Goal: Check status: Check status

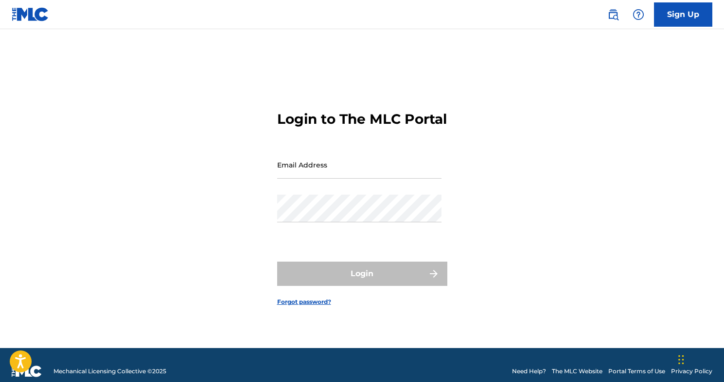
click at [335, 179] on input "Email Address" at bounding box center [359, 165] width 164 height 28
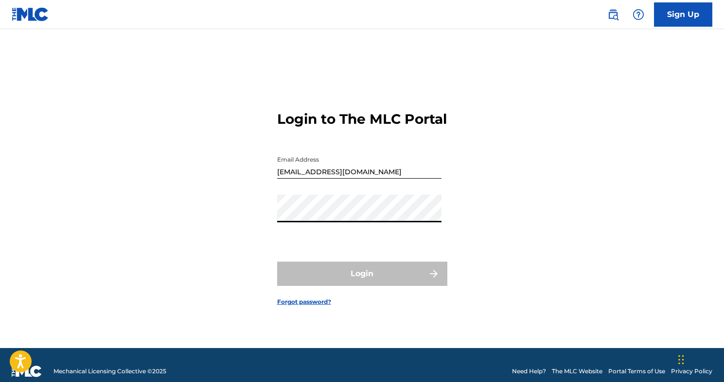
type input "[EMAIL_ADDRESS][DOMAIN_NAME]"
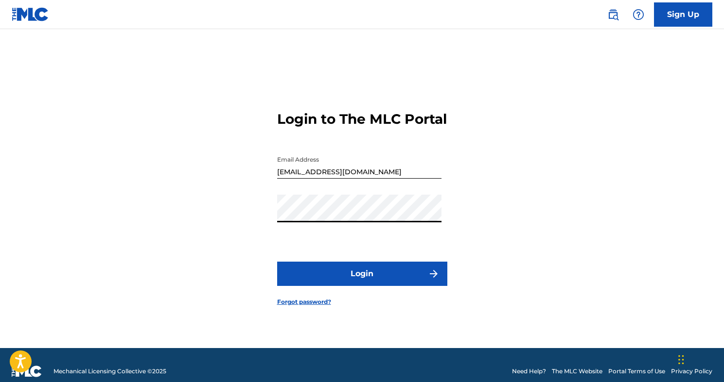
click at [353, 284] on button "Login" at bounding box center [362, 274] width 170 height 24
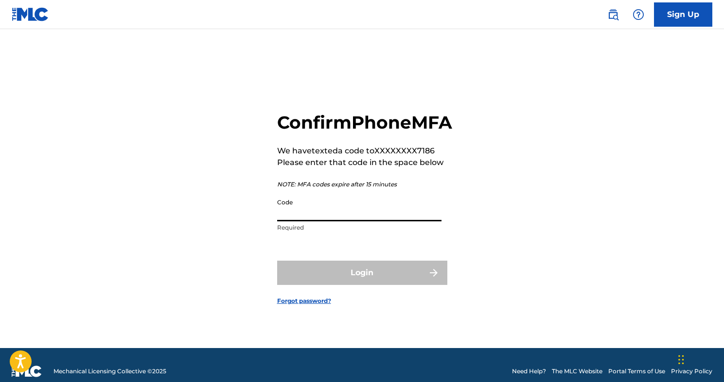
click at [353, 220] on input "Code" at bounding box center [359, 208] width 164 height 28
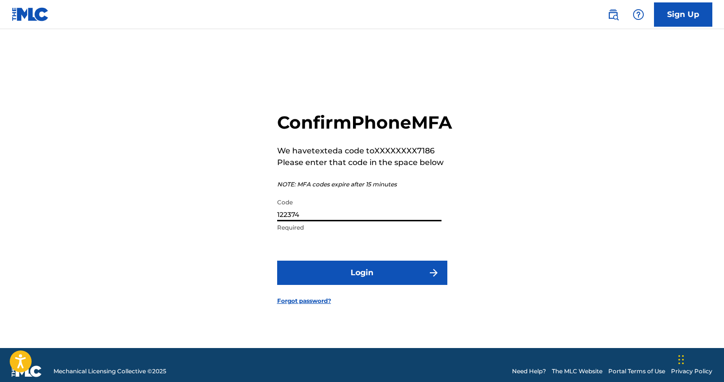
type input "122374"
click at [375, 276] on button "Login" at bounding box center [362, 273] width 170 height 24
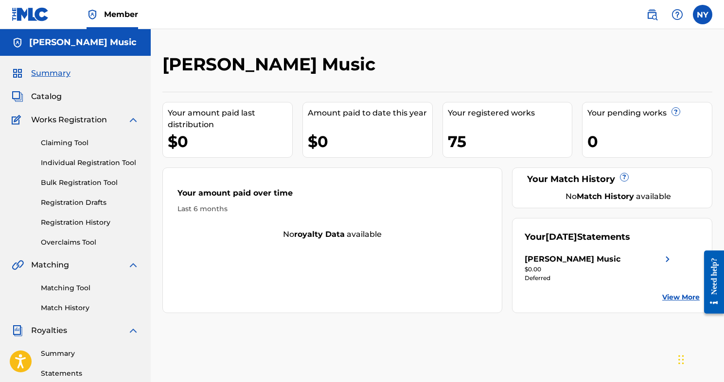
click at [661, 260] on div "[PERSON_NAME] Music" at bounding box center [598, 260] width 149 height 12
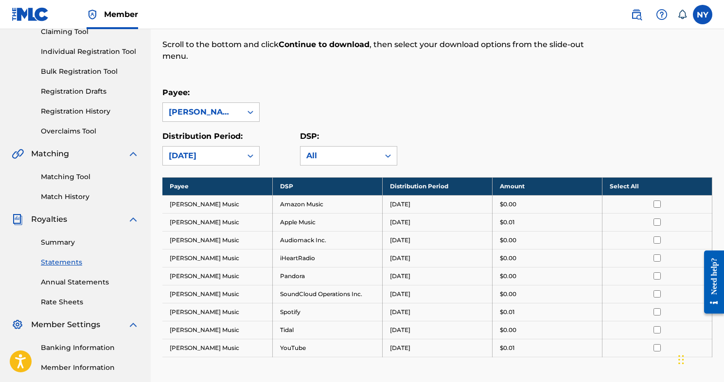
scroll to position [160, 0]
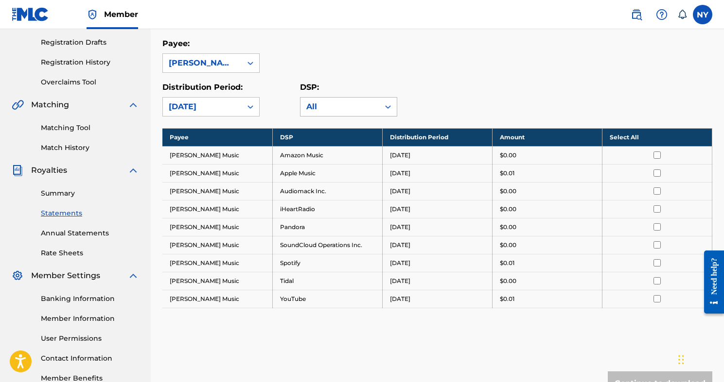
click at [342, 105] on div "All" at bounding box center [339, 107] width 67 height 12
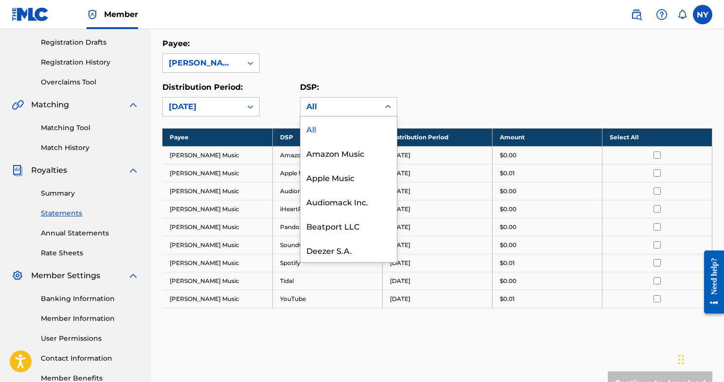
click at [278, 112] on div "Distribution Period: [DATE]" at bounding box center [231, 99] width 138 height 35
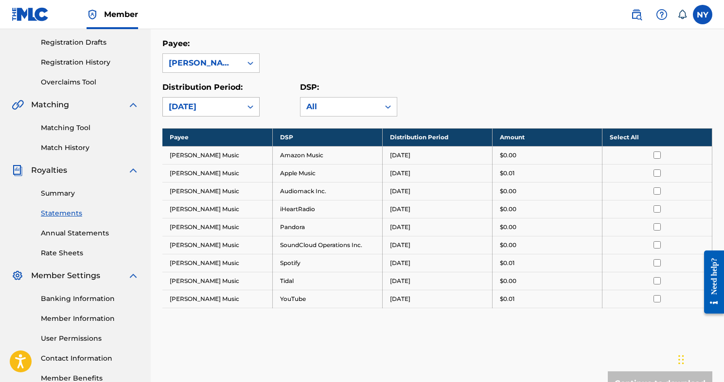
click at [249, 107] on icon at bounding box center [250, 106] width 6 height 3
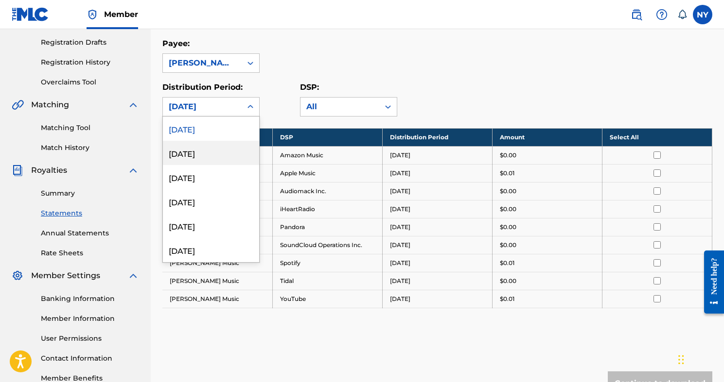
click at [208, 151] on div "[DATE]" at bounding box center [211, 153] width 96 height 24
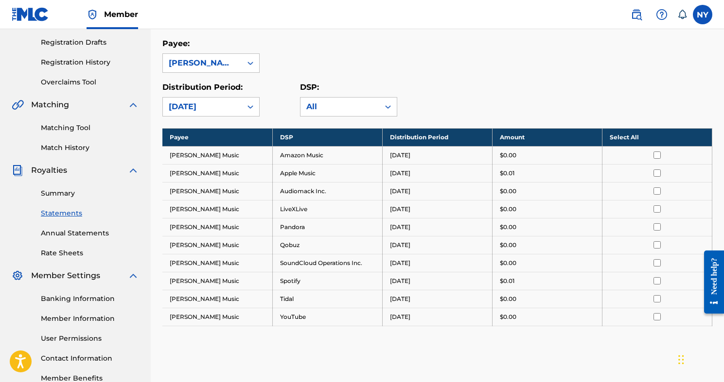
click at [223, 111] on div "[DATE]" at bounding box center [202, 107] width 67 height 12
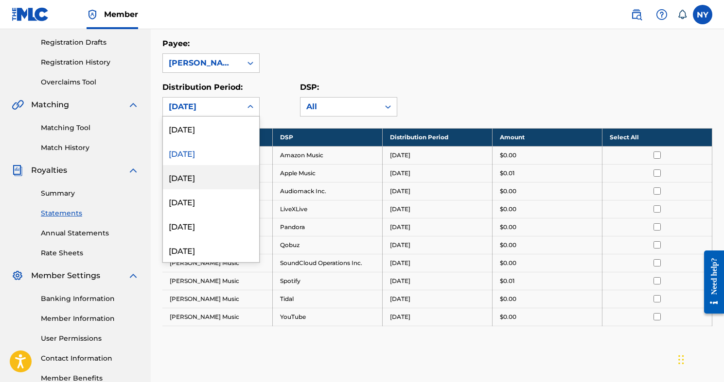
click at [213, 176] on div "[DATE]" at bounding box center [211, 177] width 96 height 24
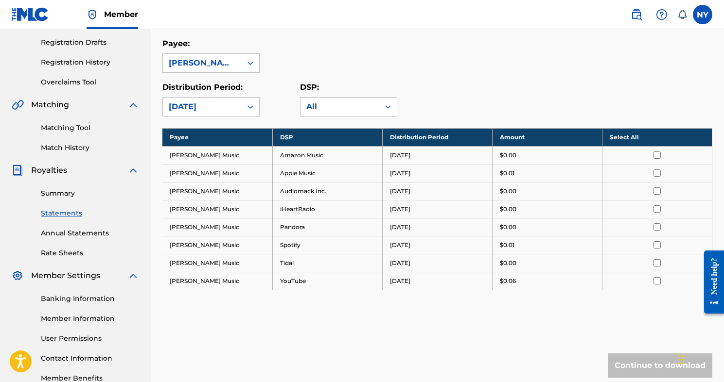
click at [209, 107] on div "[DATE]" at bounding box center [202, 107] width 67 height 12
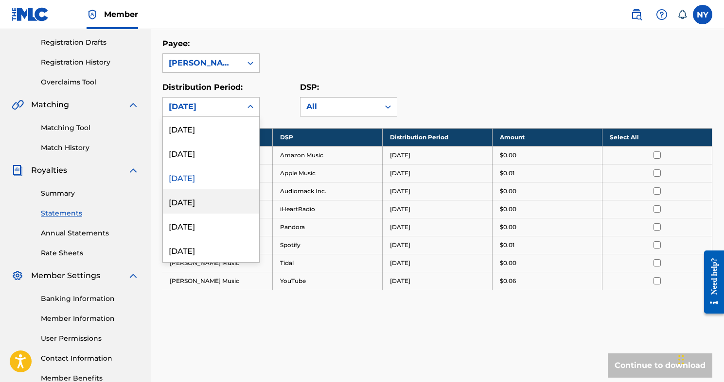
click at [208, 199] on div "[DATE]" at bounding box center [211, 202] width 96 height 24
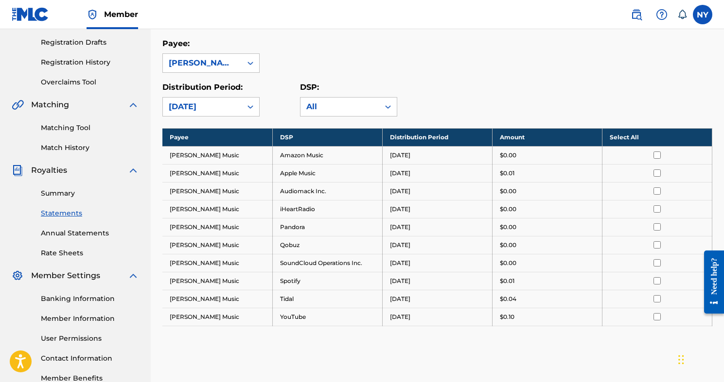
click at [219, 108] on div "[DATE]" at bounding box center [202, 107] width 67 height 12
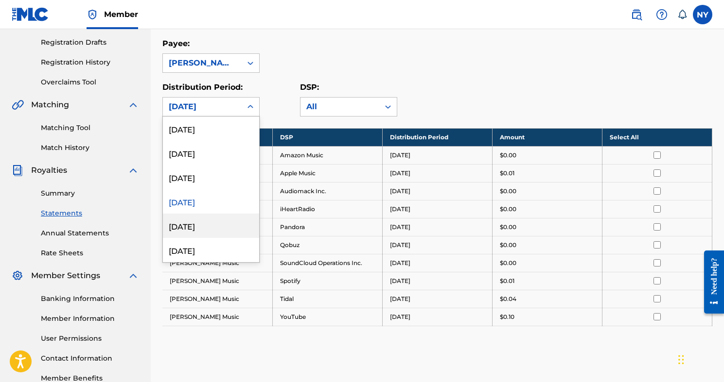
click at [206, 228] on div "[DATE]" at bounding box center [211, 226] width 96 height 24
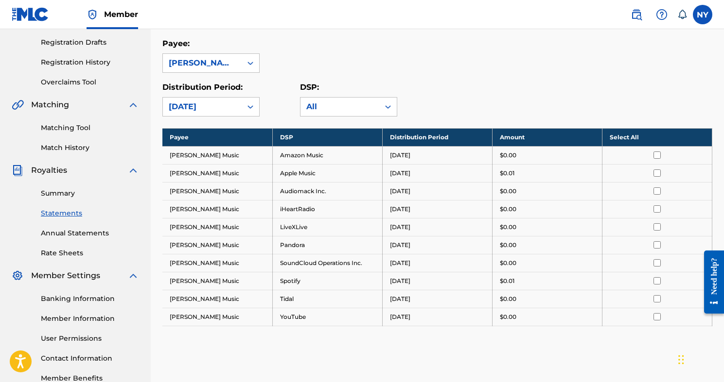
click at [223, 107] on div "[DATE]" at bounding box center [202, 107] width 67 height 12
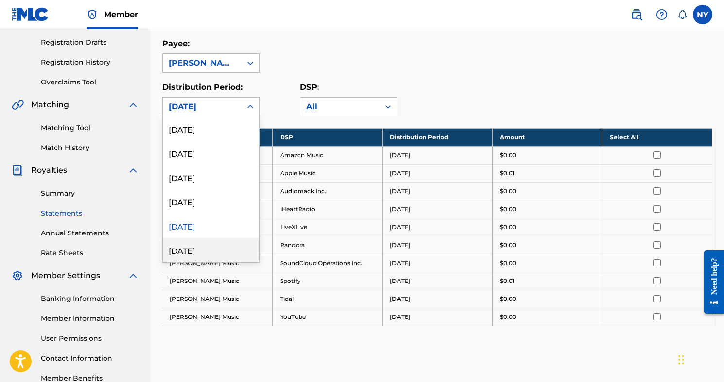
click at [206, 247] on div "[DATE]" at bounding box center [211, 250] width 96 height 24
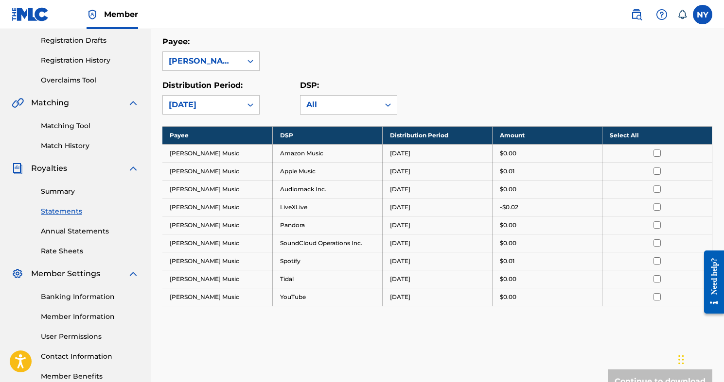
scroll to position [145, 0]
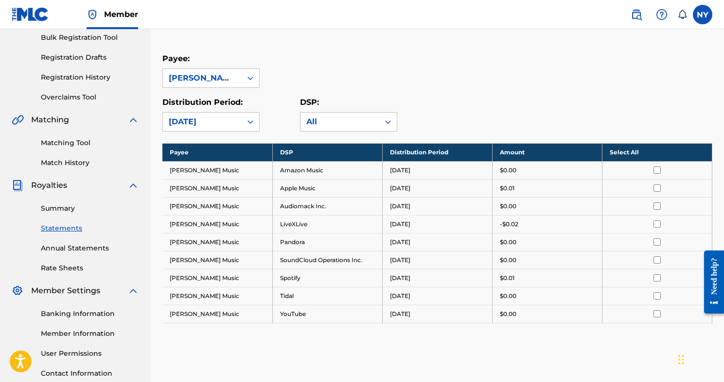
click at [211, 121] on div "[DATE]" at bounding box center [202, 122] width 67 height 12
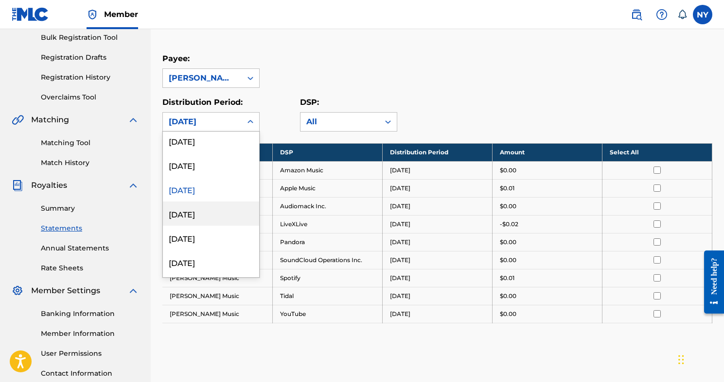
scroll to position [78, 0]
click at [210, 215] on div "[DATE]" at bounding box center [211, 212] width 96 height 24
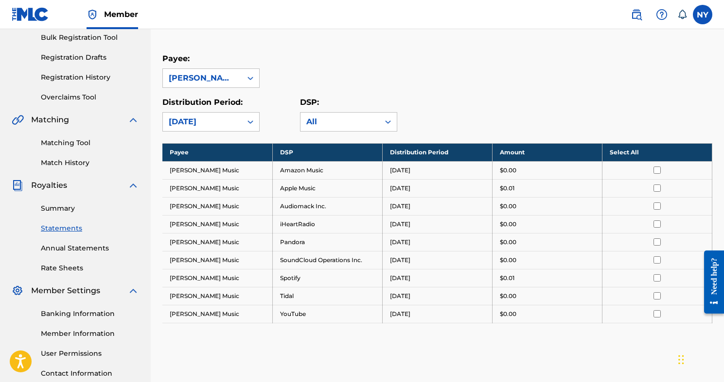
click at [211, 118] on div "[DATE]" at bounding box center [202, 122] width 67 height 12
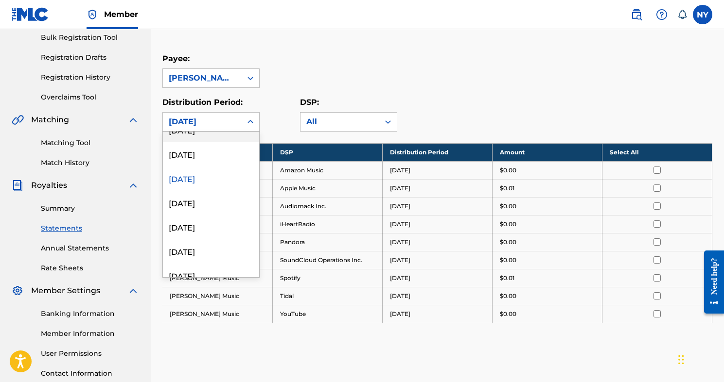
scroll to position [116, 0]
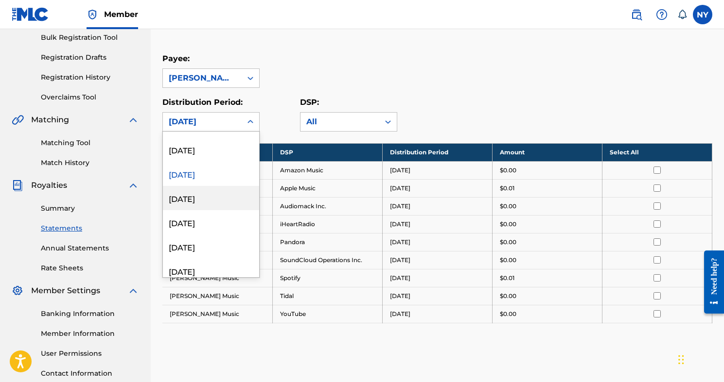
click at [203, 189] on div "[DATE]" at bounding box center [211, 198] width 96 height 24
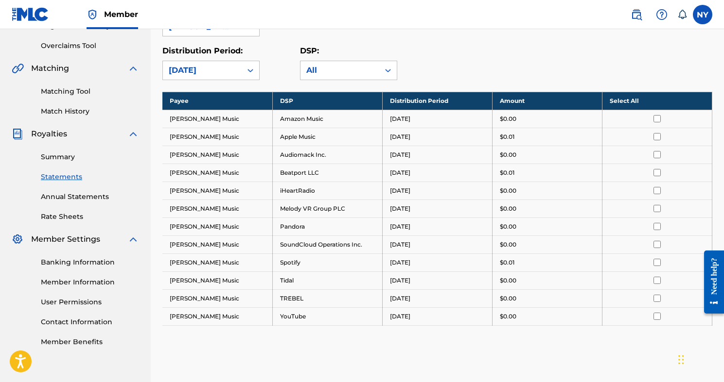
scroll to position [194, 0]
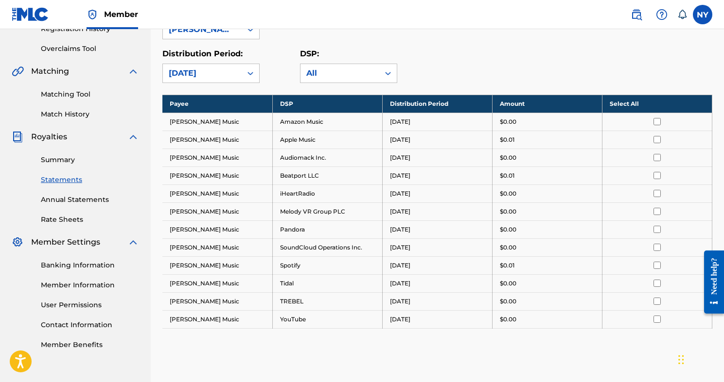
click at [221, 74] on div "[DATE]" at bounding box center [202, 74] width 67 height 12
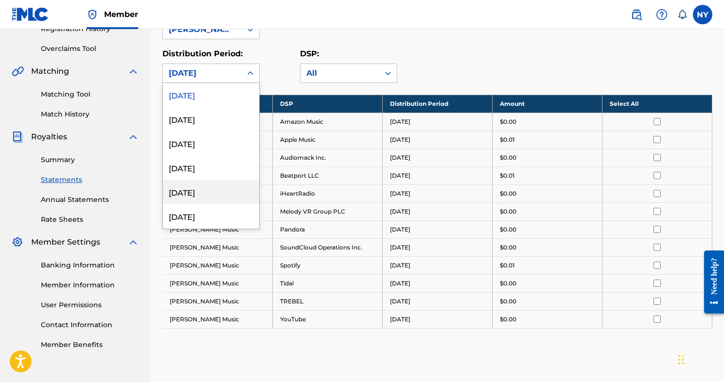
scroll to position [187, 0]
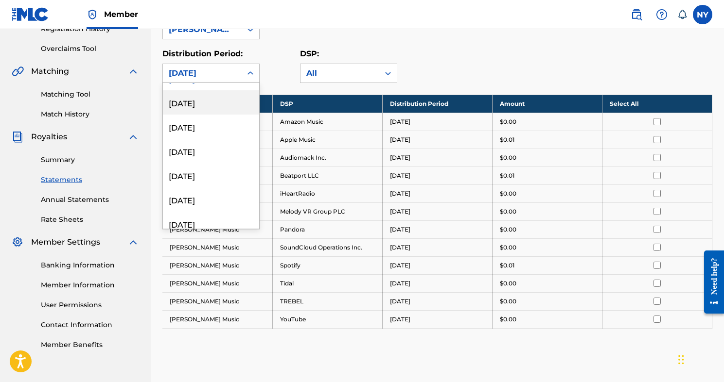
click at [209, 105] on div "[DATE]" at bounding box center [211, 102] width 96 height 24
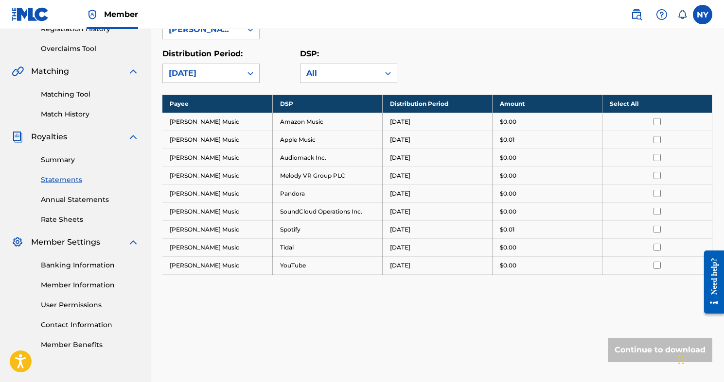
click at [209, 69] on div "[DATE]" at bounding box center [202, 74] width 67 height 12
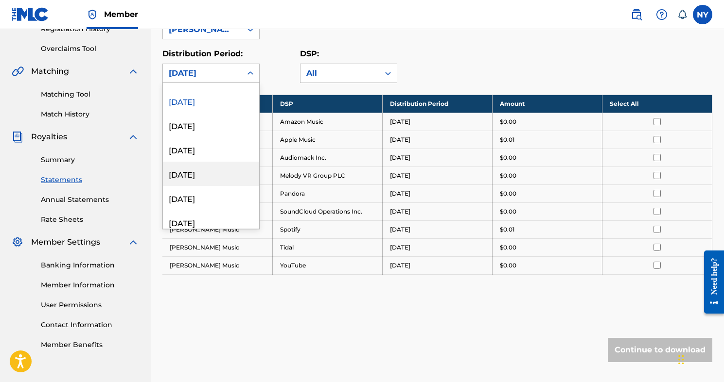
scroll to position [178, 0]
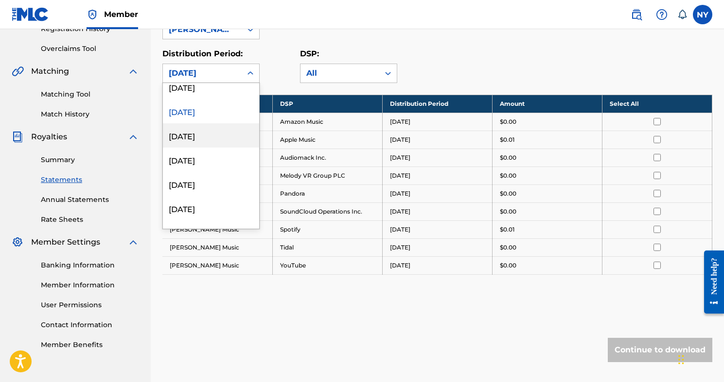
click at [203, 139] on div "[DATE]" at bounding box center [211, 135] width 96 height 24
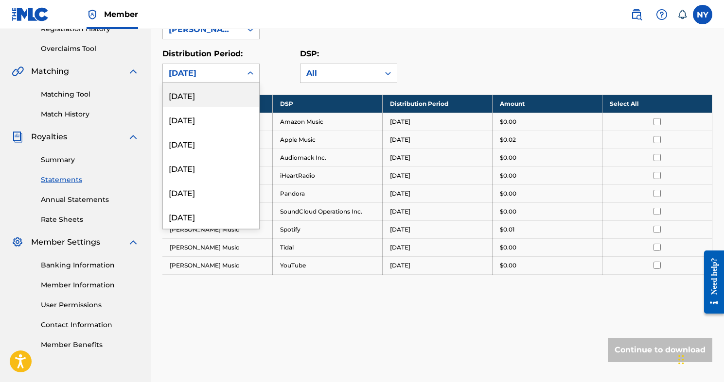
click at [213, 81] on div "[DATE]" at bounding box center [202, 73] width 79 height 18
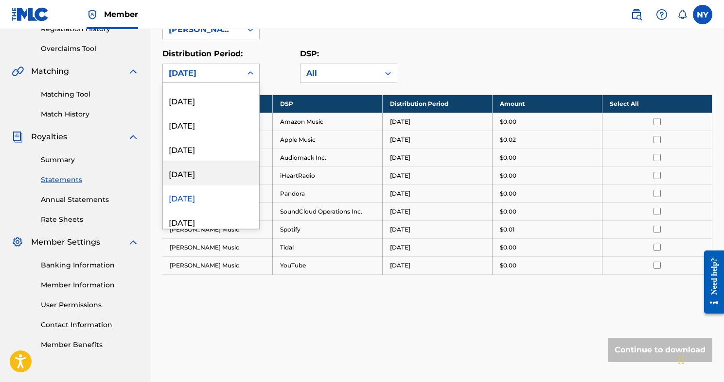
scroll to position [123, 0]
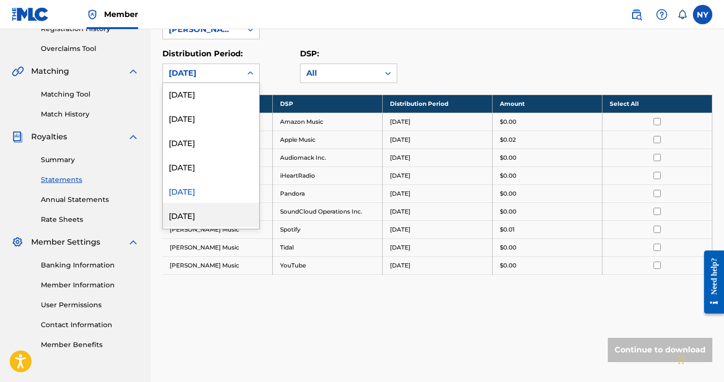
click at [205, 214] on div "[DATE]" at bounding box center [211, 215] width 96 height 24
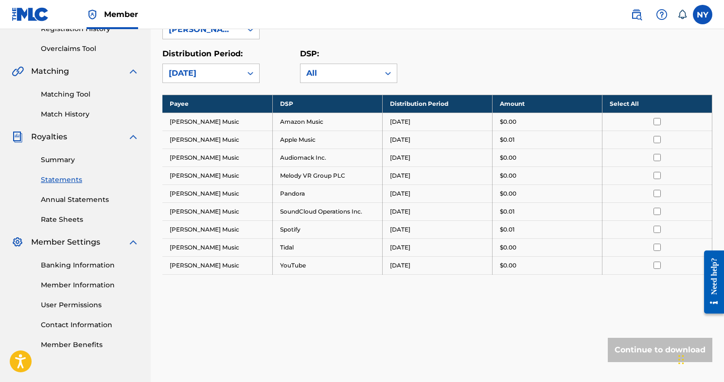
click at [208, 83] on div "option [DATE], selected. [DATE]" at bounding box center [210, 73] width 97 height 19
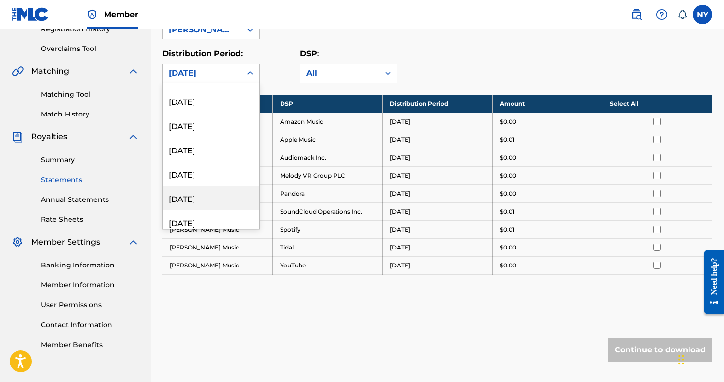
scroll to position [1166, 0]
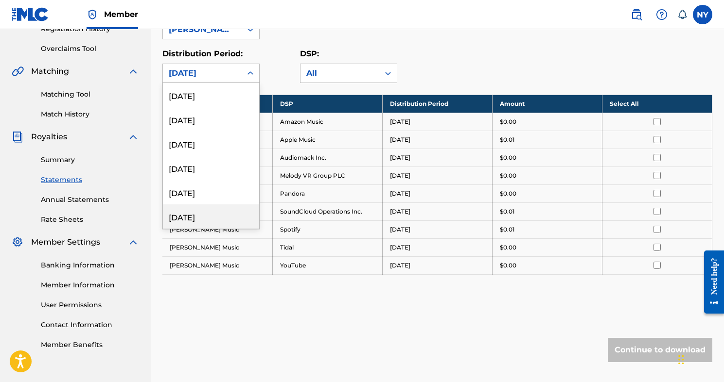
click at [214, 222] on div "[DATE]" at bounding box center [211, 217] width 96 height 24
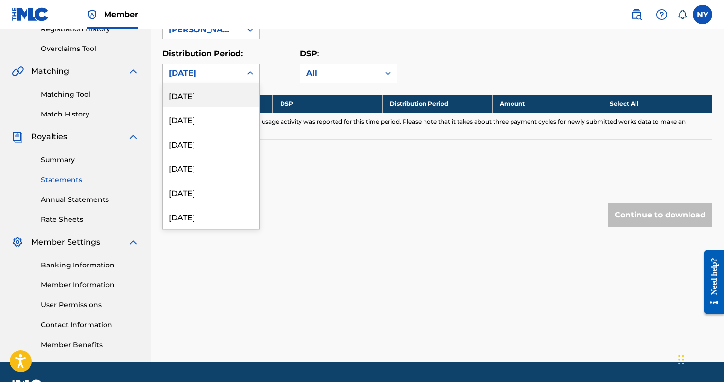
click at [234, 69] on div "[DATE]" at bounding box center [202, 74] width 67 height 12
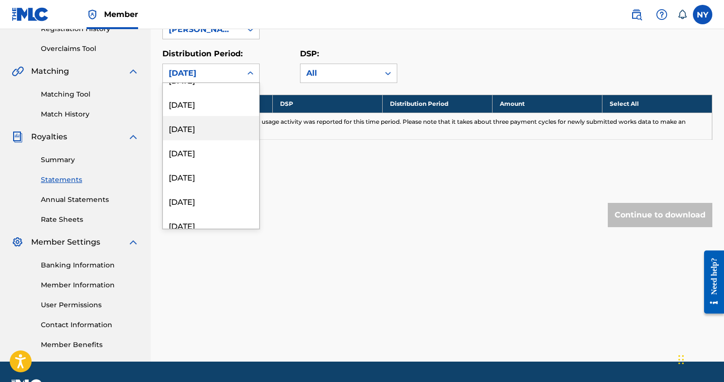
scroll to position [1097, 0]
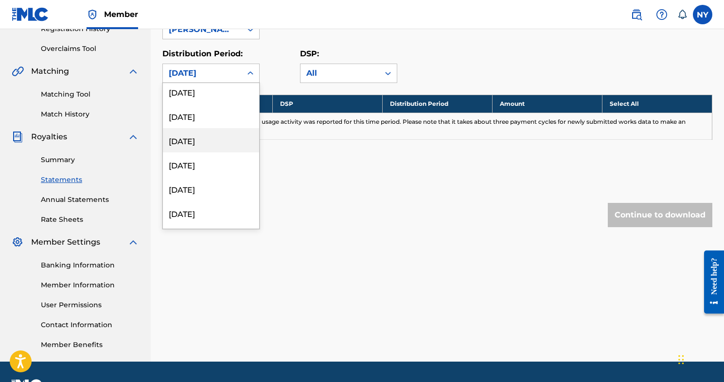
click at [209, 135] on div "[DATE]" at bounding box center [211, 140] width 96 height 24
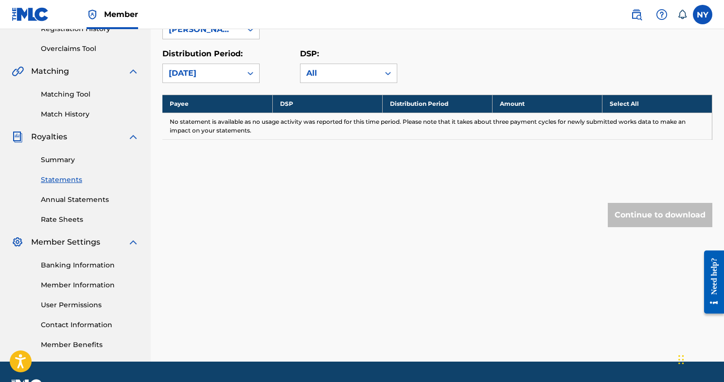
click at [207, 75] on div "[DATE]" at bounding box center [202, 74] width 67 height 12
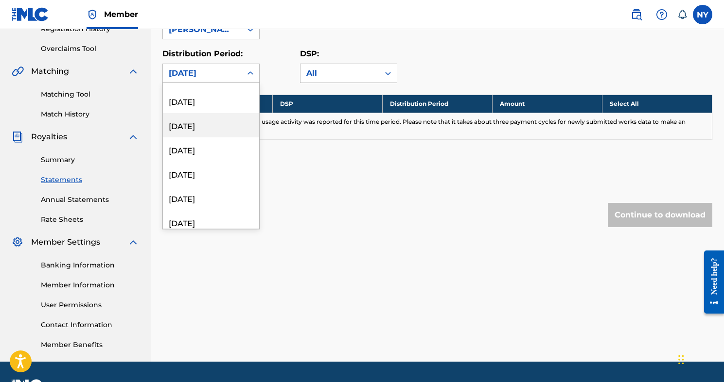
scroll to position [584, 0]
click at [203, 121] on div "[DATE]" at bounding box center [211, 119] width 96 height 24
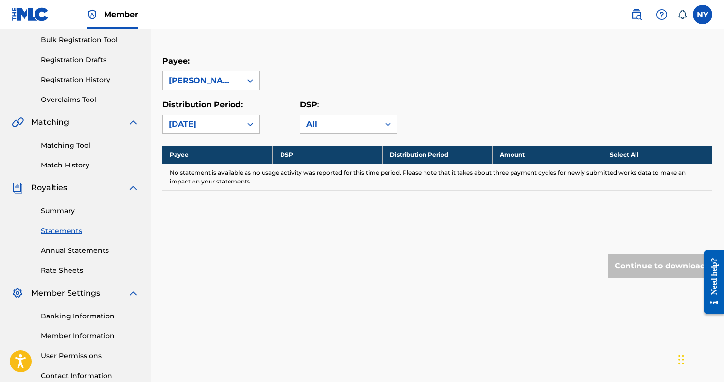
scroll to position [127, 0]
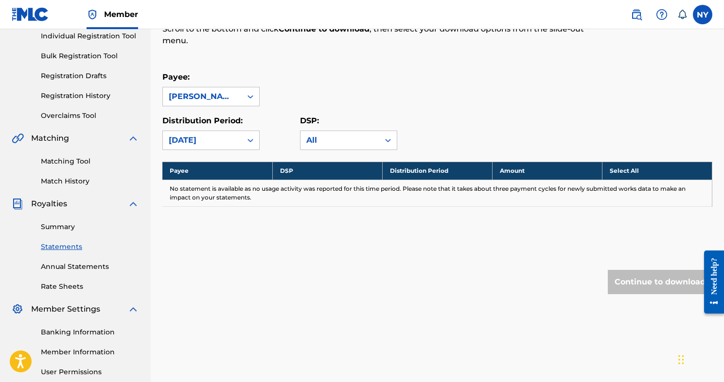
click at [241, 135] on div at bounding box center [249, 140] width 17 height 17
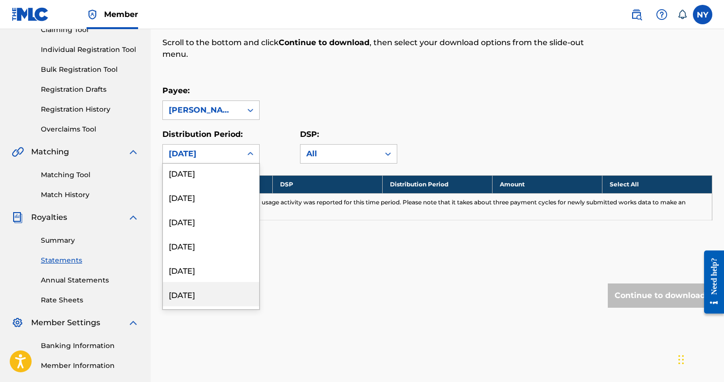
scroll to position [255, 0]
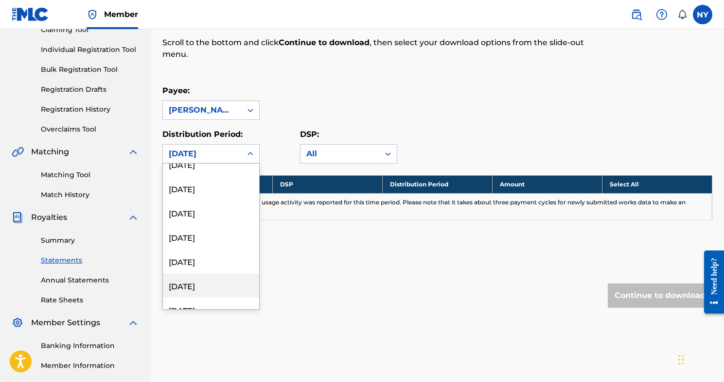
click at [208, 284] on div "[DATE]" at bounding box center [211, 286] width 96 height 24
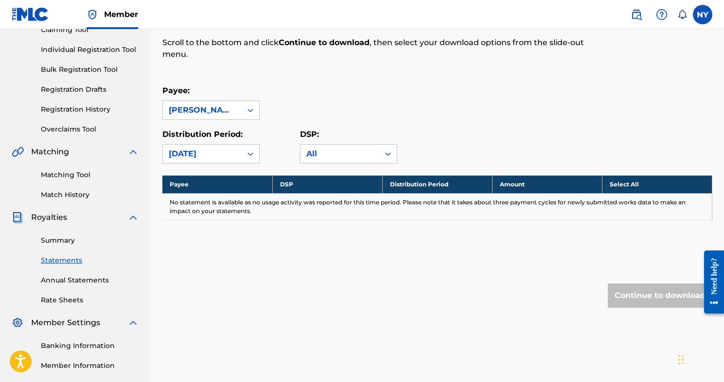
click at [206, 159] on div "[DATE]" at bounding box center [202, 154] width 67 height 12
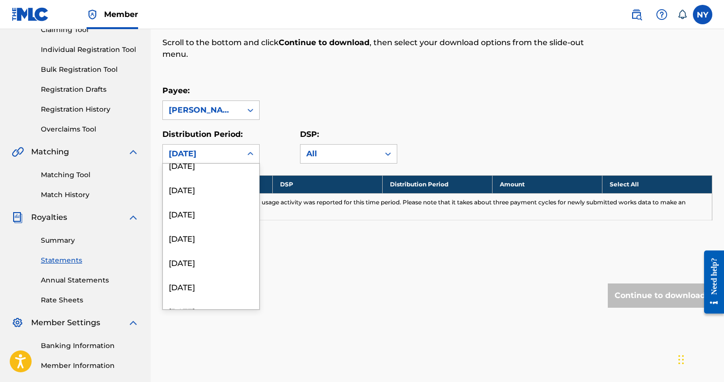
scroll to position [237, 0]
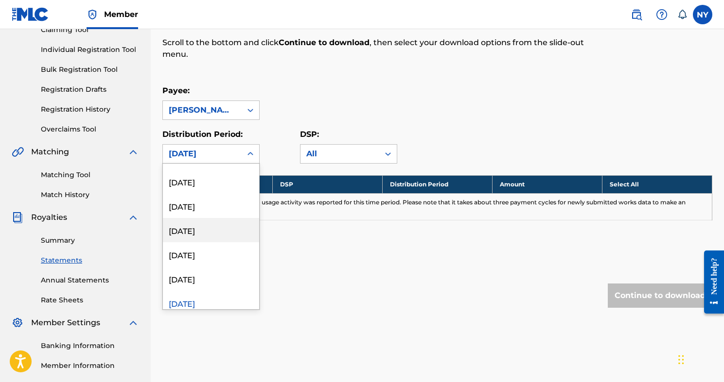
click at [207, 226] on div "[DATE]" at bounding box center [211, 230] width 96 height 24
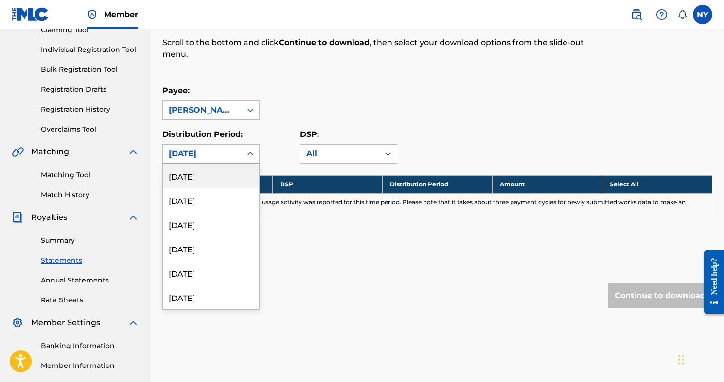
click at [213, 156] on div "[DATE]" at bounding box center [202, 154] width 67 height 12
click at [211, 192] on div "[DATE]" at bounding box center [211, 200] width 96 height 24
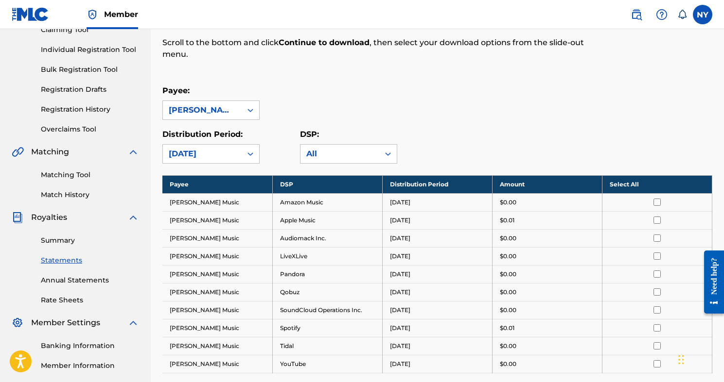
click at [214, 150] on div "[DATE]" at bounding box center [202, 154] width 67 height 12
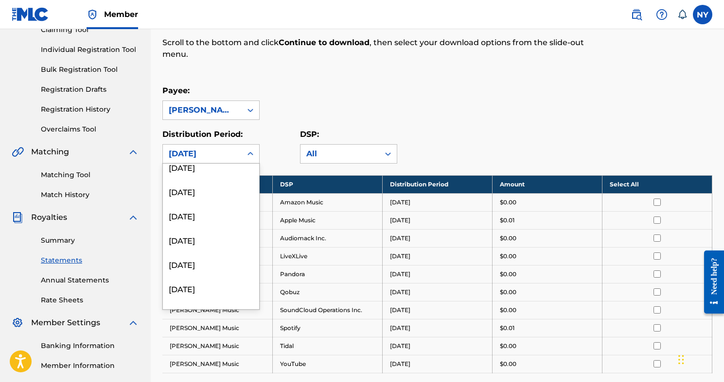
scroll to position [227, 0]
click at [215, 246] on div "[DATE]" at bounding box center [211, 240] width 96 height 24
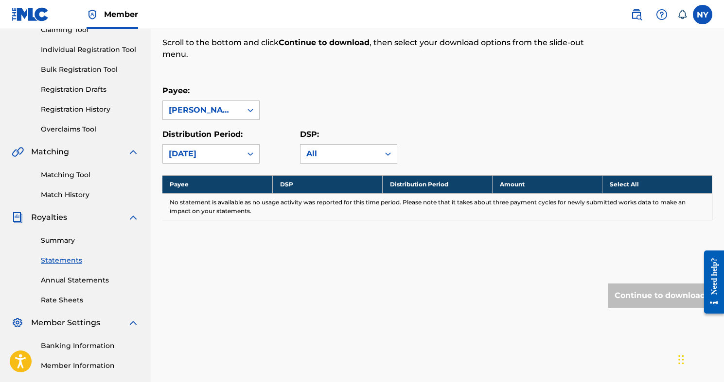
click at [215, 156] on div "[DATE]" at bounding box center [202, 154] width 67 height 12
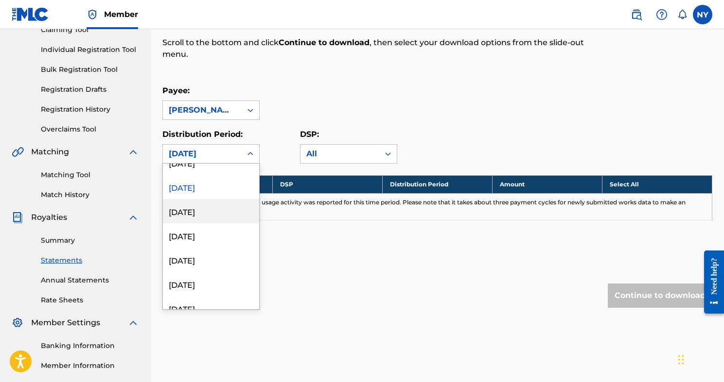
scroll to position [274, 0]
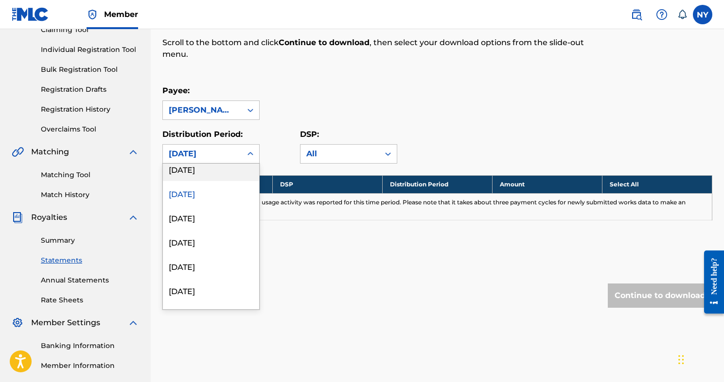
click at [212, 170] on div "[DATE]" at bounding box center [211, 169] width 96 height 24
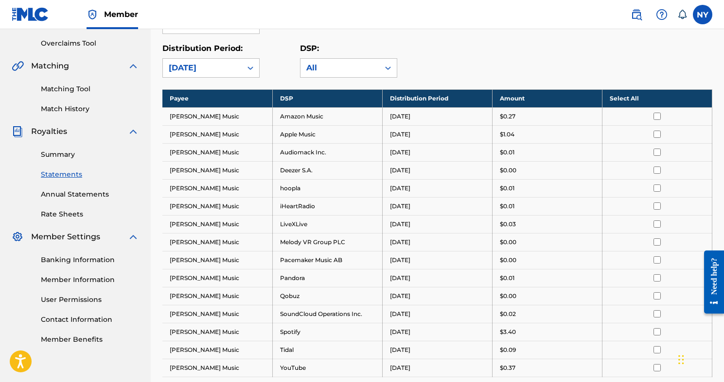
scroll to position [224, 0]
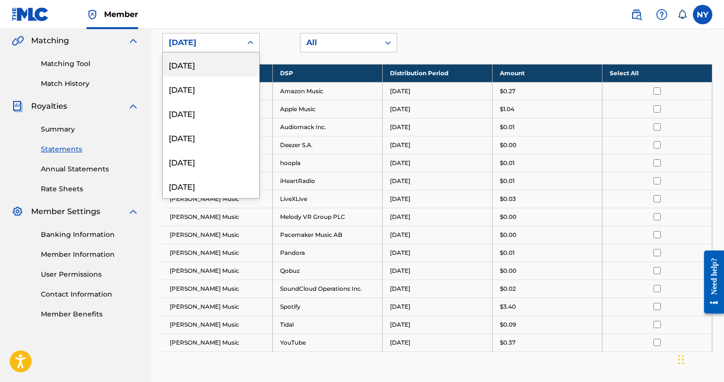
click at [229, 41] on div "[DATE]" at bounding box center [202, 43] width 67 height 12
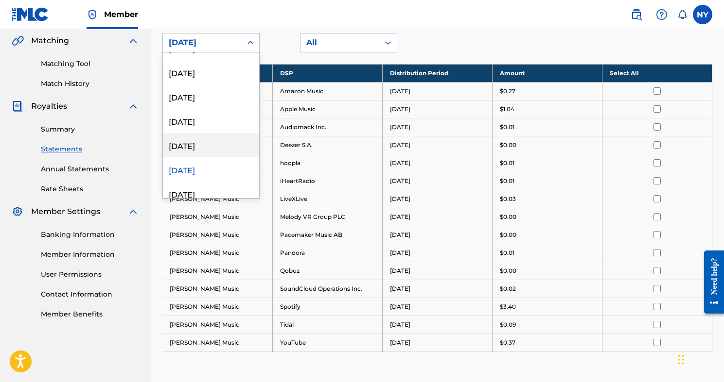
scroll to position [165, 0]
click at [211, 142] on div "[DATE]" at bounding box center [211, 142] width 96 height 24
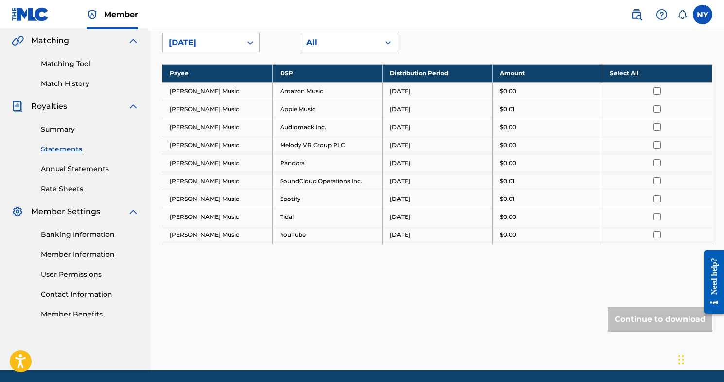
click at [298, 297] on div "Royalty Statements Select your desired payee from the Payee drop-down menu. The…" at bounding box center [437, 100] width 550 height 542
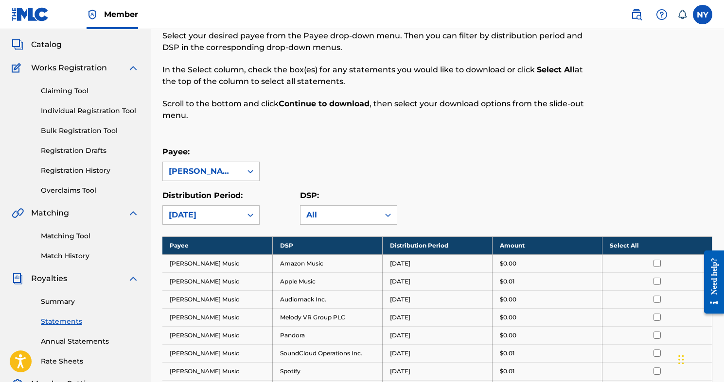
scroll to position [0, 0]
